Goal: Ask a question

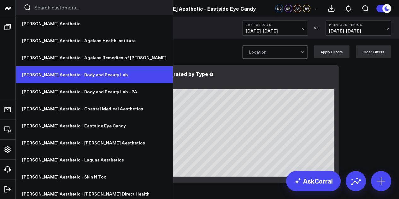
click at [82, 78] on link "[PERSON_NAME] Aesthetic - Body and Beauty Lab" at bounding box center [94, 74] width 157 height 17
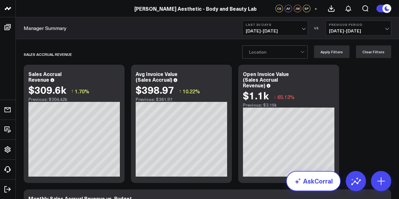
click at [324, 184] on link "AskCorral" at bounding box center [313, 181] width 55 height 20
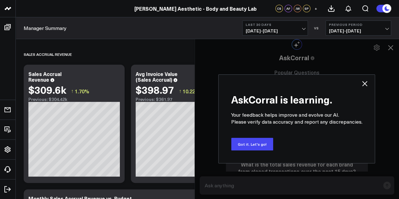
click at [366, 85] on icon at bounding box center [364, 83] width 5 height 5
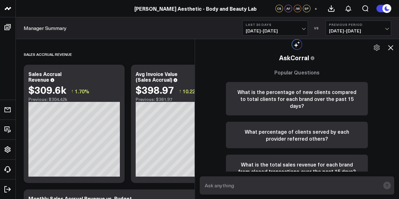
click at [289, 184] on textarea at bounding box center [291, 185] width 177 height 11
type textarea "Sales accrual for [DATE]"
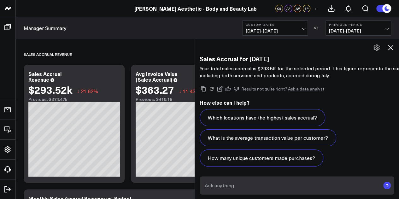
scroll to position [698, 0]
